Goal: Information Seeking & Learning: Find contact information

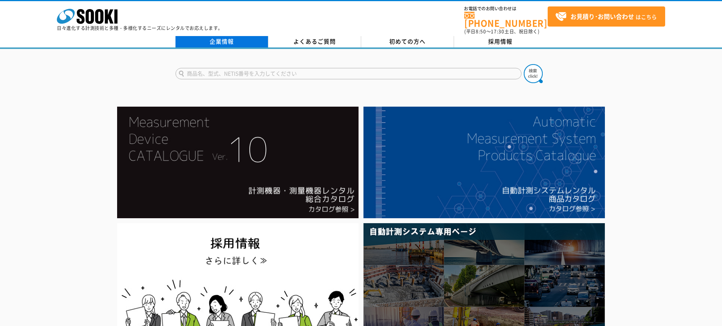
click at [247, 36] on link "企業情報" at bounding box center [221, 41] width 93 height 11
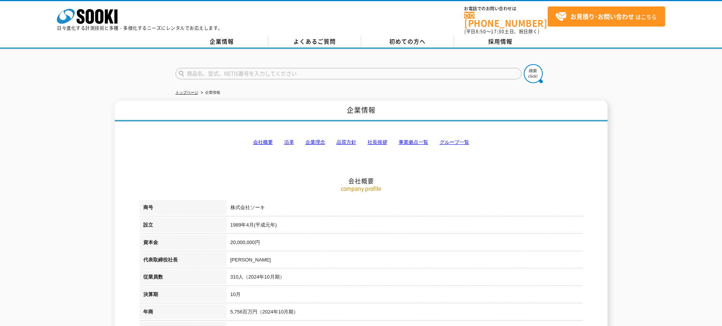
click at [415, 139] on link "事業拠点一覧" at bounding box center [414, 142] width 30 height 6
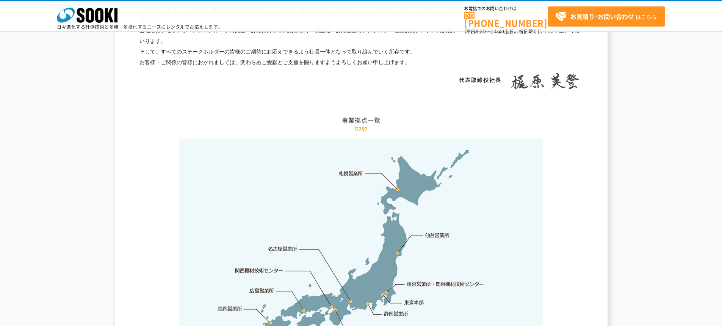
scroll to position [1522, 0]
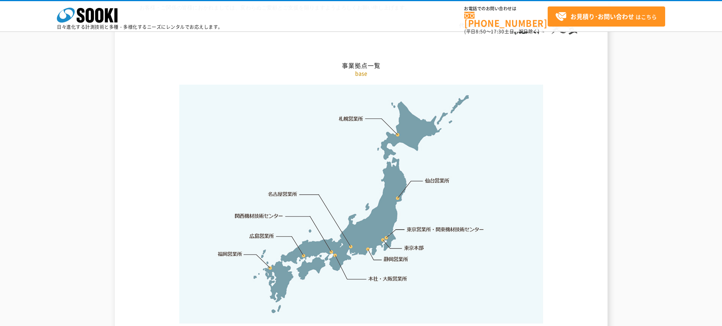
click at [434, 225] on link "東京営業所・関東機材技術センター" at bounding box center [446, 229] width 78 height 8
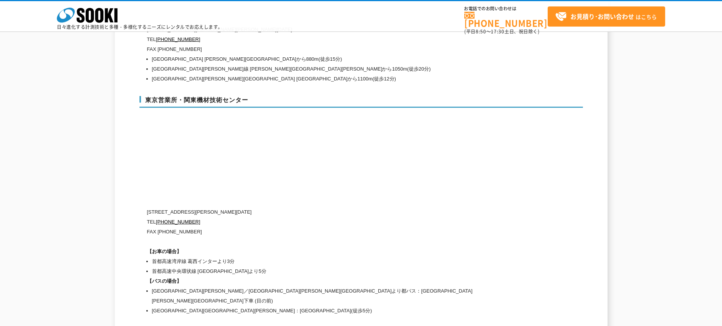
scroll to position [3126, 0]
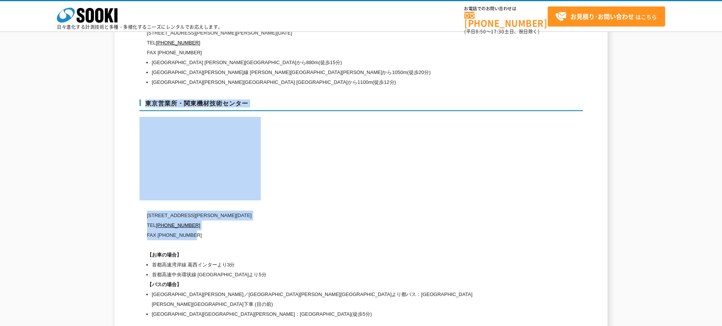
drag, startPoint x: 145, startPoint y: 199, endPoint x: 192, endPoint y: 217, distance: 50.3
click at [192, 217] on div "東京営業所・関東機材技術センター 〒134-0086 東京都江戸川区臨海町2-3-18 TEL 0120-856-991 FAX (03)5117-3521 …" at bounding box center [360, 208] width 443 height 232
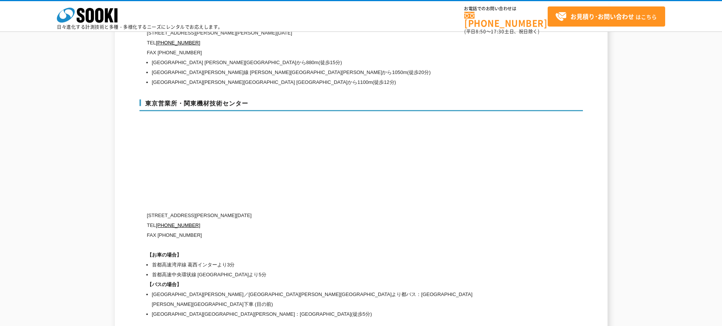
click at [216, 229] on div "〒134-0086 東京都江戸川区臨海町2-3-18 TEL 0120-856-991 FAX (03)5117-3521 【お車の場合】 首都高速湾岸線 葛…" at bounding box center [329, 264] width 364 height 108
drag, startPoint x: 148, startPoint y: 202, endPoint x: 202, endPoint y: 223, distance: 57.7
click at [202, 223] on div "〒134-0086 東京都江戸川区臨海町2-3-18 TEL 0120-856-991 FAX (03)5117-3521 【お車の場合】 首都高速湾岸線 葛…" at bounding box center [329, 264] width 364 height 108
copy div "〒134-0086 東京都江戸川区臨海町2-3-18 TEL 0120-856-991 FAX (03)5117-3521"
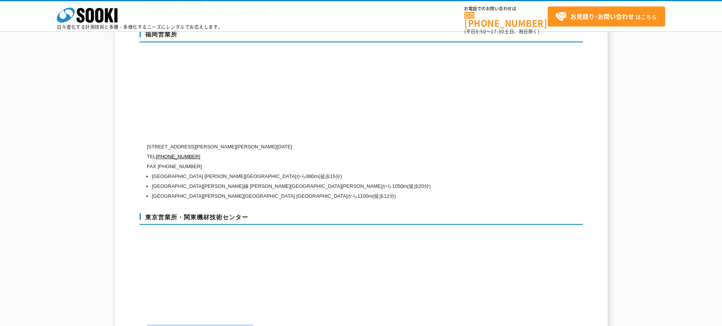
scroll to position [2974, 0]
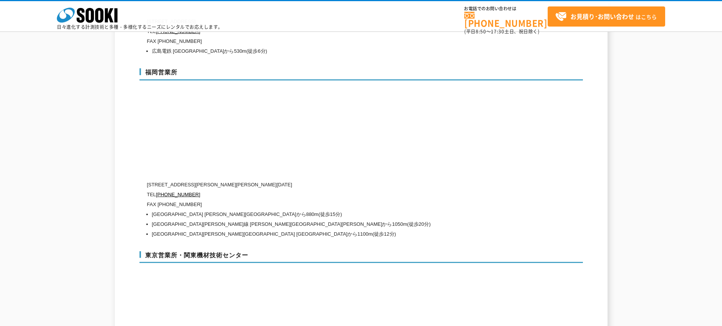
drag, startPoint x: 64, startPoint y: 99, endPoint x: 77, endPoint y: 0, distance: 99.7
